Goal: Task Accomplishment & Management: Use online tool/utility

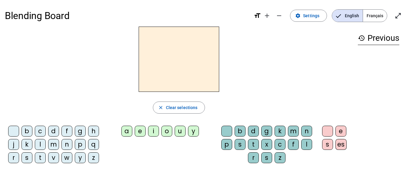
click at [376, 18] on span "Français" at bounding box center [375, 16] width 24 height 12
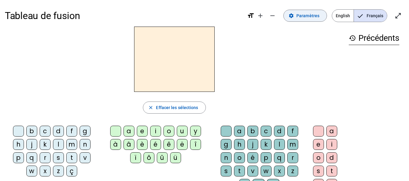
click at [305, 18] on span "Paramètres" at bounding box center [307, 15] width 23 height 7
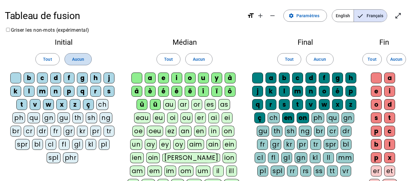
click at [72, 60] on span "Aucun" at bounding box center [78, 59] width 12 height 7
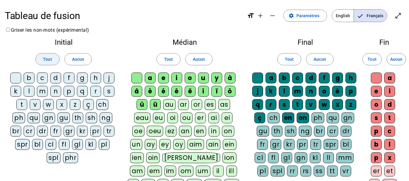
click at [49, 57] on span "Tout" at bounding box center [47, 59] width 9 height 7
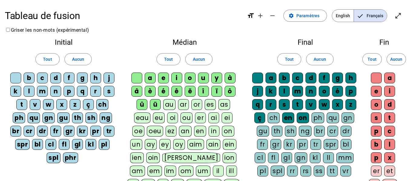
click at [20, 118] on div "ph" at bounding box center [19, 118] width 12 height 11
click at [17, 126] on div "br" at bounding box center [15, 131] width 11 height 11
click at [18, 139] on div "spr" at bounding box center [22, 144] width 15 height 11
click at [36, 106] on div "v" at bounding box center [35, 104] width 11 height 11
click at [35, 108] on div "v" at bounding box center [35, 104] width 11 height 11
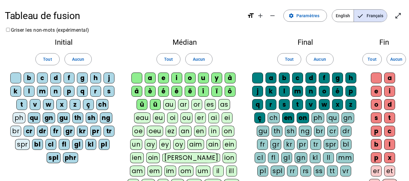
click at [31, 120] on div "qu" at bounding box center [34, 118] width 12 height 11
click at [29, 131] on div "cr" at bounding box center [29, 131] width 11 height 11
click at [35, 143] on div "bl" at bounding box center [37, 144] width 11 height 11
click at [50, 159] on div "spl" at bounding box center [54, 158] width 14 height 11
click at [68, 160] on div "phr" at bounding box center [70, 158] width 15 height 11
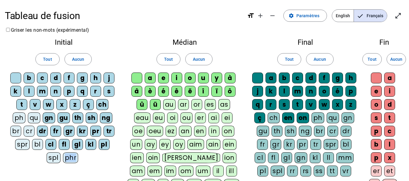
drag, startPoint x: 68, startPoint y: 160, endPoint x: 67, endPoint y: 154, distance: 6.3
click at [67, 154] on div "phr" at bounding box center [70, 158] width 15 height 11
click at [66, 150] on letter-bubble "fl" at bounding box center [65, 145] width 13 height 13
click at [49, 141] on div "cl" at bounding box center [50, 144] width 11 height 11
click at [43, 129] on div "dr" at bounding box center [42, 131] width 11 height 11
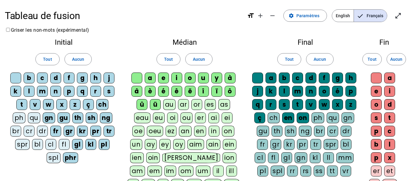
click at [54, 131] on div "fr" at bounding box center [55, 131] width 11 height 11
click at [51, 119] on div "gn" at bounding box center [49, 118] width 12 height 11
click at [63, 118] on div "gu" at bounding box center [64, 118] width 12 height 11
click at [65, 128] on div "gr" at bounding box center [69, 131] width 11 height 11
click at [76, 118] on div "th" at bounding box center [77, 118] width 11 height 11
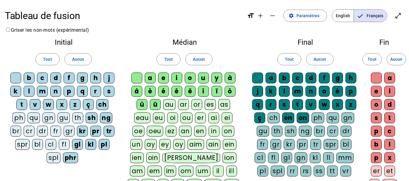
click at [82, 130] on div "kr" at bounding box center [82, 131] width 11 height 11
click at [75, 146] on div "gl" at bounding box center [77, 144] width 11 height 11
click at [67, 161] on div "phr" at bounding box center [70, 158] width 15 height 11
click at [92, 143] on div "kl" at bounding box center [90, 144] width 11 height 11
click at [104, 145] on div "pl" at bounding box center [104, 144] width 11 height 11
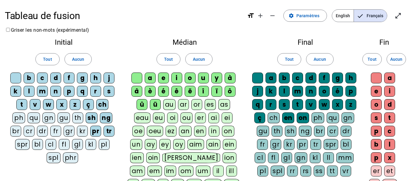
click at [109, 131] on div "tr" at bounding box center [109, 131] width 11 height 11
click at [97, 128] on div "pr" at bounding box center [95, 131] width 11 height 11
click at [92, 118] on div "sh" at bounding box center [92, 118] width 12 height 11
click at [105, 118] on div "ng" at bounding box center [106, 118] width 12 height 11
click at [103, 101] on div "ch" at bounding box center [102, 104] width 12 height 11
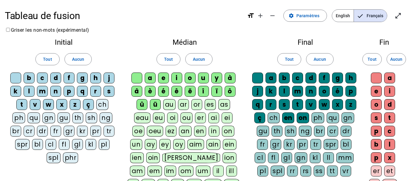
click at [87, 102] on div "ç" at bounding box center [88, 104] width 11 height 11
click at [193, 63] on span at bounding box center [199, 59] width 27 height 15
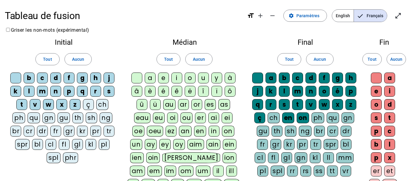
click at [151, 76] on div "a" at bounding box center [150, 78] width 11 height 11
click at [159, 77] on div "e" at bounding box center [163, 78] width 11 height 11
click at [175, 78] on div "i" at bounding box center [176, 78] width 11 height 11
click at [189, 80] on div "o" at bounding box center [190, 78] width 11 height 11
click at [206, 80] on div "u" at bounding box center [203, 78] width 11 height 11
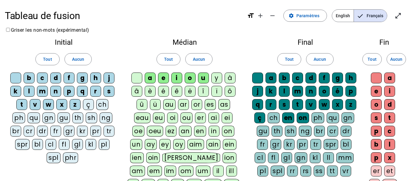
click at [218, 81] on div "y" at bounding box center [216, 78] width 11 height 11
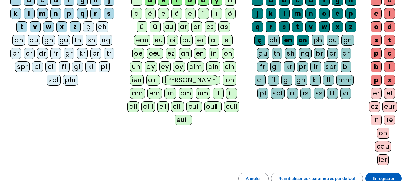
scroll to position [145, 0]
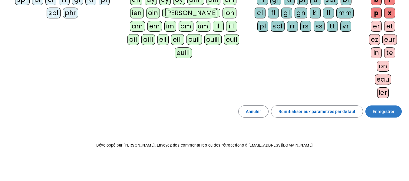
click at [386, 114] on span "Enregistrer" at bounding box center [384, 111] width 22 height 7
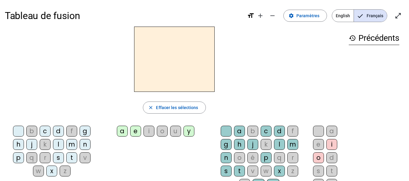
click at [59, 145] on div "l" at bounding box center [58, 144] width 11 height 11
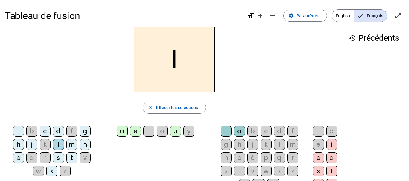
click at [138, 132] on div "e" at bounding box center [135, 131] width 11 height 11
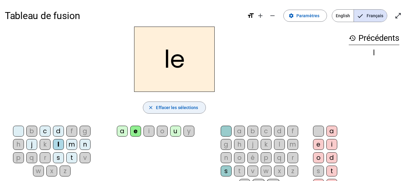
click at [193, 108] on span "Effacer les sélections" at bounding box center [177, 107] width 42 height 7
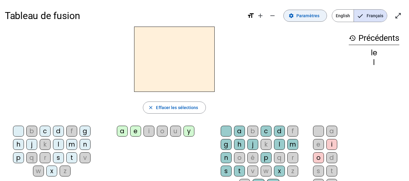
click at [308, 17] on span "Paramètres" at bounding box center [307, 15] width 23 height 7
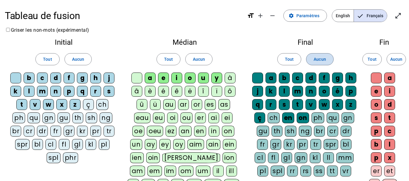
click at [314, 56] on span "Aucun" at bounding box center [320, 59] width 12 height 7
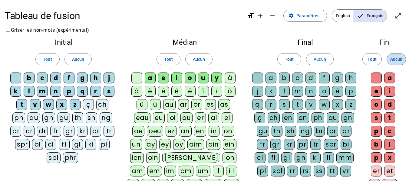
click at [397, 61] on span "Aucun" at bounding box center [396, 59] width 12 height 7
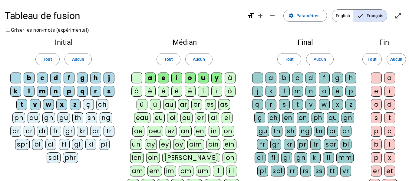
click at [392, 77] on div "a" at bounding box center [389, 78] width 11 height 11
click at [374, 94] on div "e" at bounding box center [376, 91] width 11 height 11
click at [388, 93] on div "i" at bounding box center [389, 91] width 11 height 11
click at [378, 107] on div "o" at bounding box center [376, 104] width 11 height 11
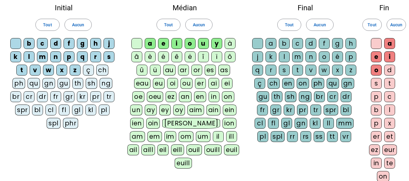
scroll to position [34, 0]
click at [393, 26] on span "Aucun" at bounding box center [396, 24] width 12 height 7
click at [272, 44] on div "a" at bounding box center [270, 43] width 11 height 11
click at [324, 58] on div "o" at bounding box center [324, 57] width 11 height 11
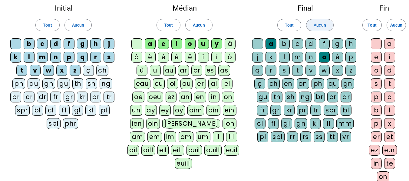
click at [314, 26] on span "Aucun" at bounding box center [320, 24] width 12 height 7
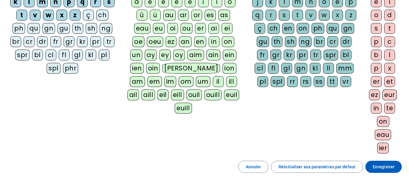
scroll to position [145, 0]
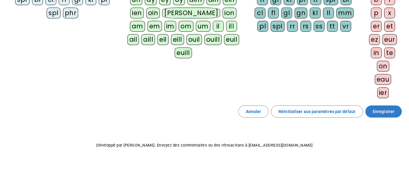
click at [378, 112] on span "Enregistrer" at bounding box center [384, 111] width 22 height 7
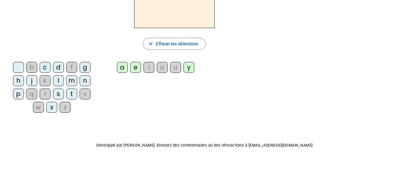
click at [175, 69] on div "u" at bounding box center [175, 67] width 11 height 11
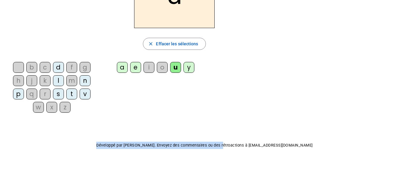
drag, startPoint x: 235, startPoint y: 85, endPoint x: 231, endPoint y: 122, distance: 37.1
click at [231, 122] on div "Tableau de fusion format_size add remove settings Paramètres English Français o…" at bounding box center [204, 58] width 409 height 245
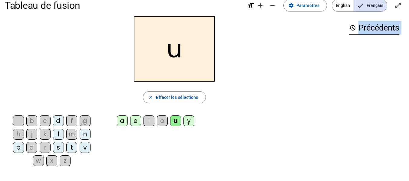
scroll to position [10, 0]
click at [191, 97] on span "Effacer les sélections" at bounding box center [177, 97] width 42 height 7
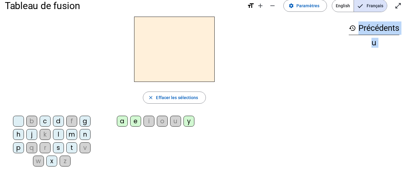
click at [56, 133] on div "l" at bounding box center [58, 134] width 11 height 11
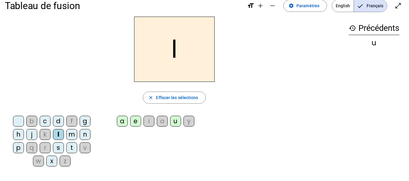
click at [174, 120] on div "u" at bounding box center [175, 121] width 11 height 11
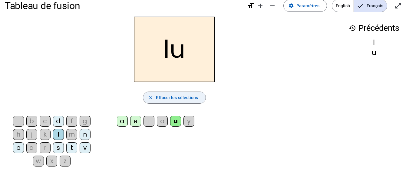
click at [193, 96] on span "Effacer les sélections" at bounding box center [177, 97] width 42 height 7
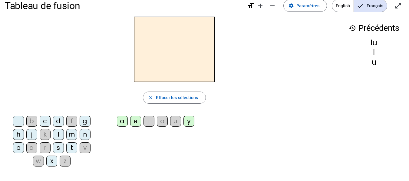
click at [71, 148] on div "t" at bounding box center [71, 148] width 11 height 11
click at [175, 122] on div "u" at bounding box center [175, 121] width 11 height 11
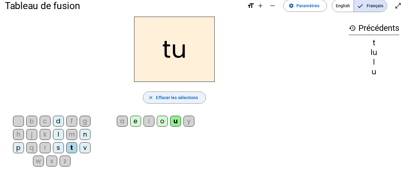
click at [196, 98] on span "Effacer les sélections" at bounding box center [177, 97] width 42 height 7
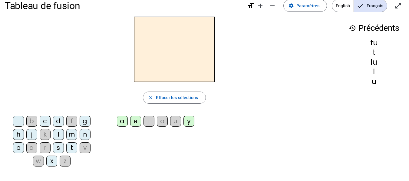
click at [30, 138] on div "j" at bounding box center [31, 134] width 11 height 11
click at [134, 124] on div "e" at bounding box center [135, 121] width 11 height 11
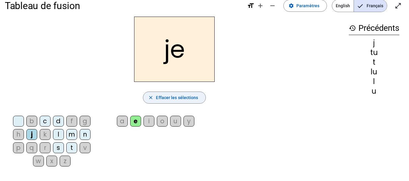
click at [190, 97] on span "Effacer les sélections" at bounding box center [177, 97] width 42 height 7
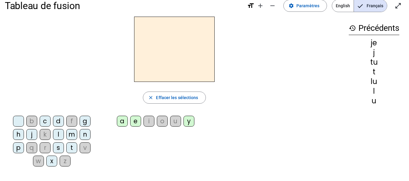
click at [58, 122] on div "d" at bounding box center [58, 121] width 11 height 11
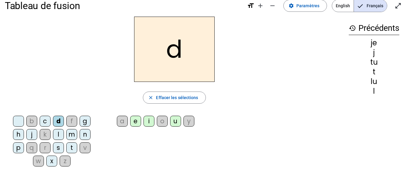
click at [379, 154] on div "history Précédents je j tu t lu l" at bounding box center [374, 89] width 60 height 145
click at [173, 123] on div "u" at bounding box center [175, 121] width 11 height 11
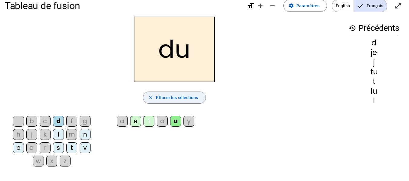
click at [186, 97] on span "Effacer les sélections" at bounding box center [177, 97] width 42 height 7
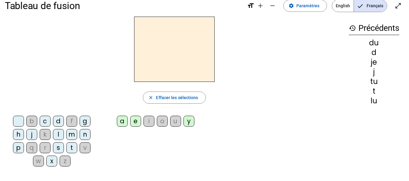
click at [60, 121] on div "d" at bounding box center [58, 121] width 11 height 11
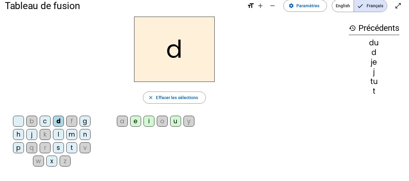
click at [135, 121] on div "e" at bounding box center [135, 121] width 11 height 11
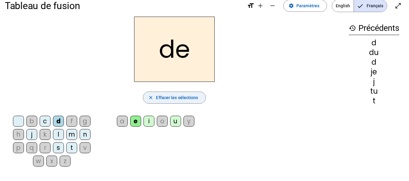
click at [188, 96] on span "Effacer les sélections" at bounding box center [177, 97] width 42 height 7
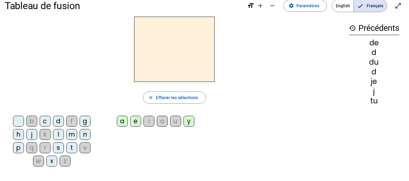
click at [69, 147] on div "t" at bounding box center [71, 148] width 11 height 11
click at [133, 123] on div "e" at bounding box center [135, 121] width 11 height 11
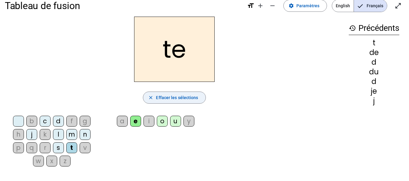
click at [191, 96] on span "Effacer les sélections" at bounding box center [177, 97] width 42 height 7
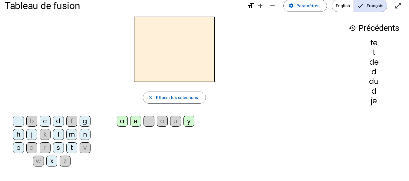
click at [69, 144] on div "t" at bounding box center [71, 148] width 11 height 11
click at [124, 124] on div "a" at bounding box center [122, 121] width 11 height 11
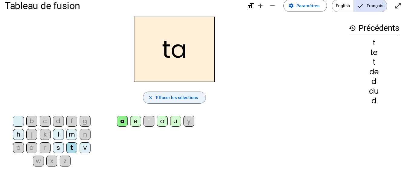
click at [190, 98] on span "Effacer les sélections" at bounding box center [177, 97] width 42 height 7
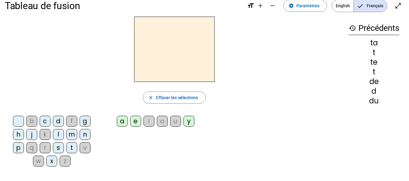
click at [57, 134] on div "l" at bounding box center [58, 134] width 11 height 11
click at [173, 121] on div "u" at bounding box center [175, 121] width 11 height 11
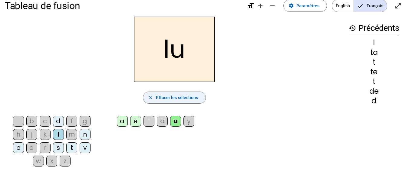
click at [173, 98] on span "Effacer les sélections" at bounding box center [177, 97] width 42 height 7
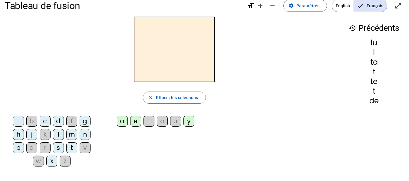
click at [61, 135] on div "l" at bounding box center [58, 134] width 11 height 11
click at [121, 122] on div "a" at bounding box center [122, 121] width 11 height 11
